Goal: Navigation & Orientation: Find specific page/section

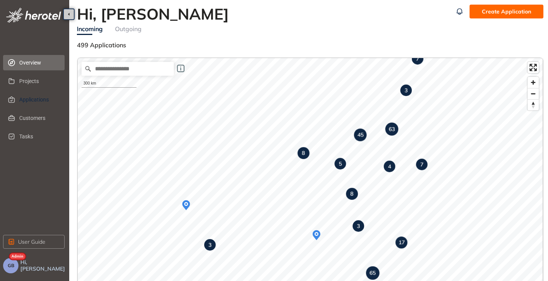
click at [31, 98] on span "Applications" at bounding box center [38, 99] width 39 height 15
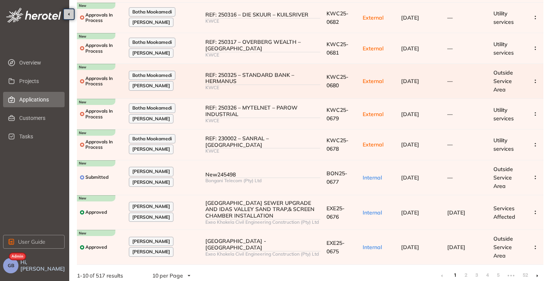
scroll to position [24, 0]
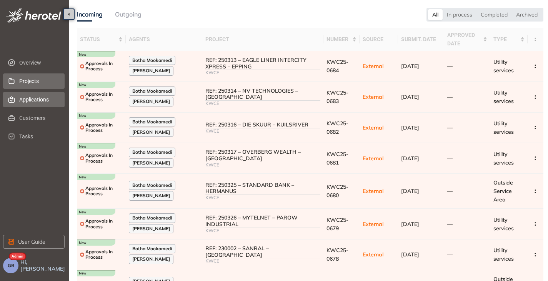
click at [38, 76] on span "Projects" at bounding box center [38, 80] width 39 height 15
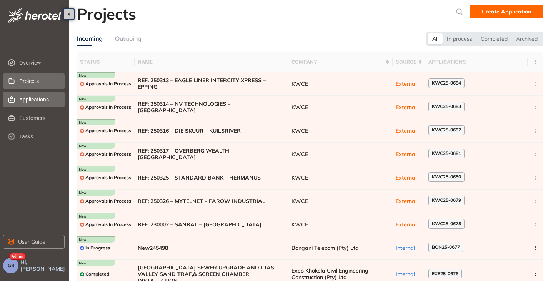
click at [27, 100] on span "Applications" at bounding box center [38, 99] width 39 height 15
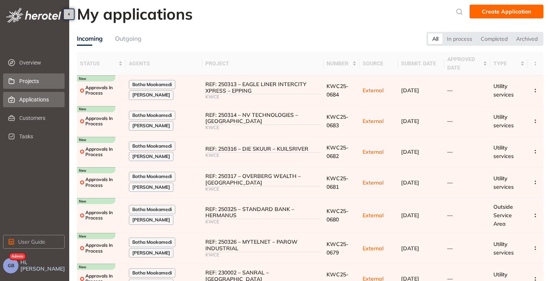
click at [27, 83] on span "Projects" at bounding box center [38, 80] width 39 height 15
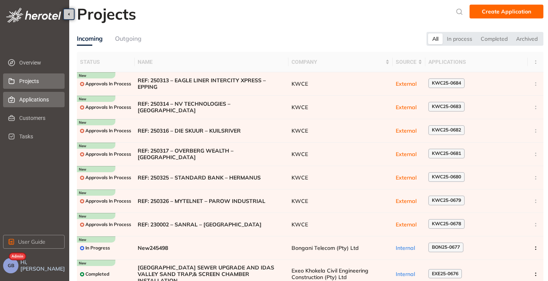
click at [26, 100] on span "Applications" at bounding box center [38, 99] width 39 height 15
